Goal: Task Accomplishment & Management: Use online tool/utility

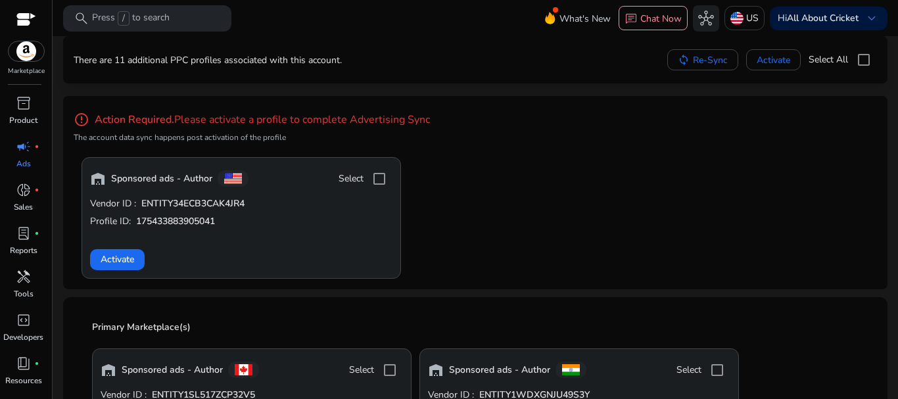
scroll to position [66, 0]
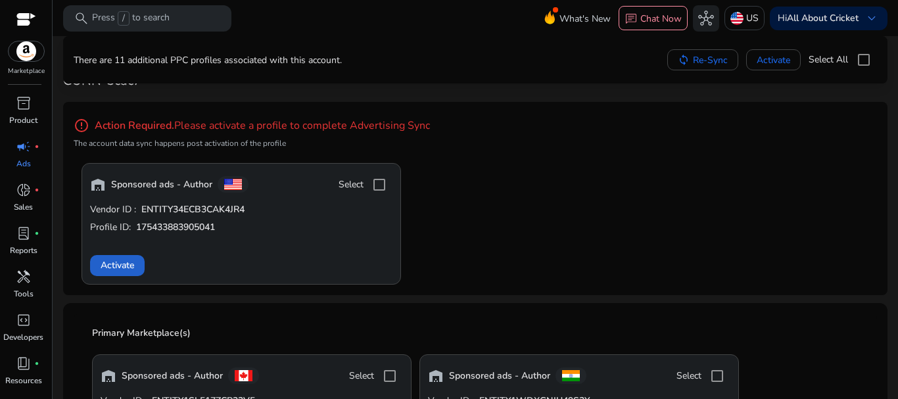
click at [120, 265] on span "Activate" at bounding box center [118, 265] width 34 height 14
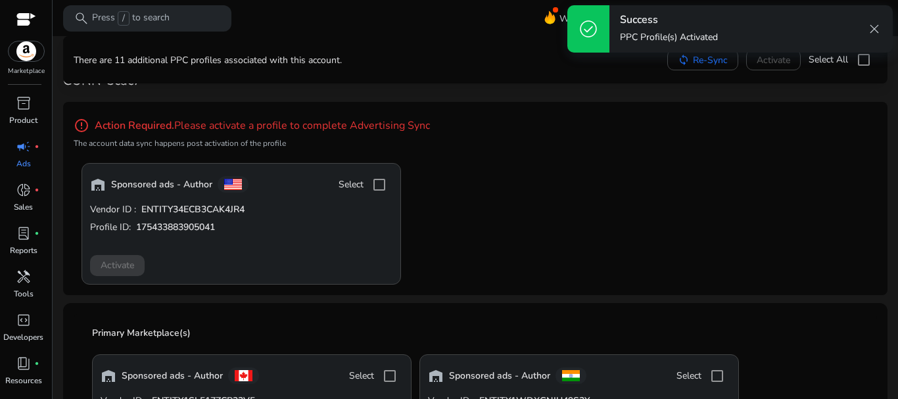
scroll to position [0, 0]
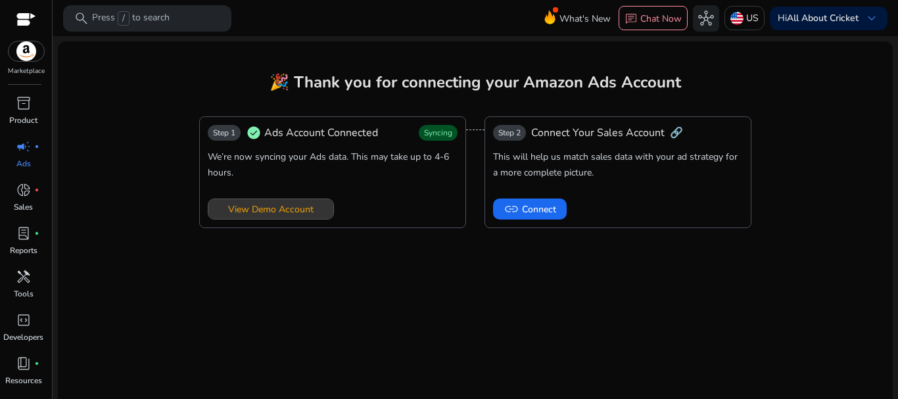
click at [296, 210] on span "View Demo Account" at bounding box center [270, 209] width 85 height 14
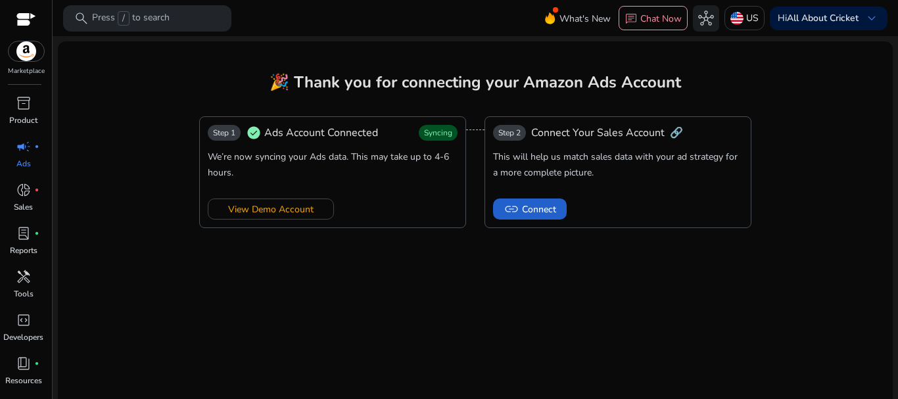
click at [533, 209] on span "Connect" at bounding box center [539, 209] width 34 height 14
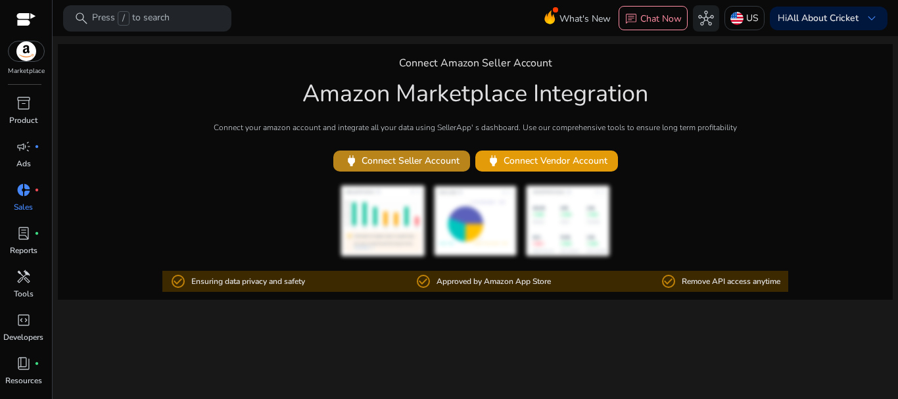
click at [401, 164] on span "power Connect Seller Account" at bounding box center [402, 160] width 116 height 15
